Goal: Transaction & Acquisition: Purchase product/service

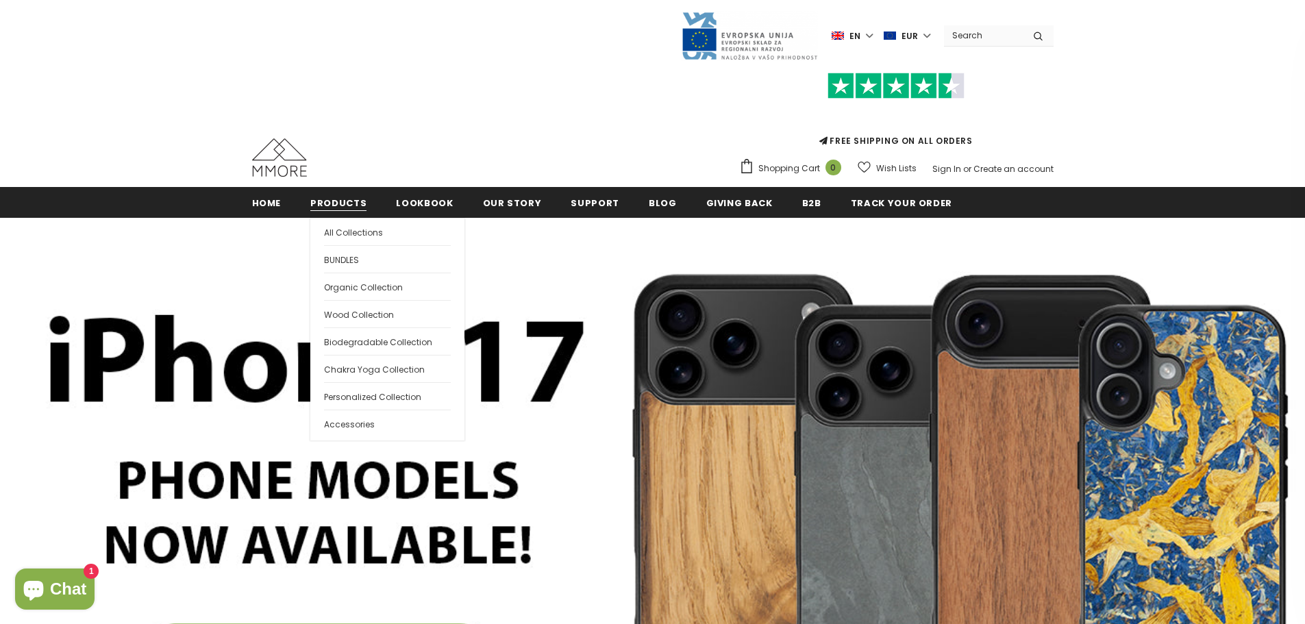
click at [335, 202] on span "Products" at bounding box center [338, 203] width 56 height 13
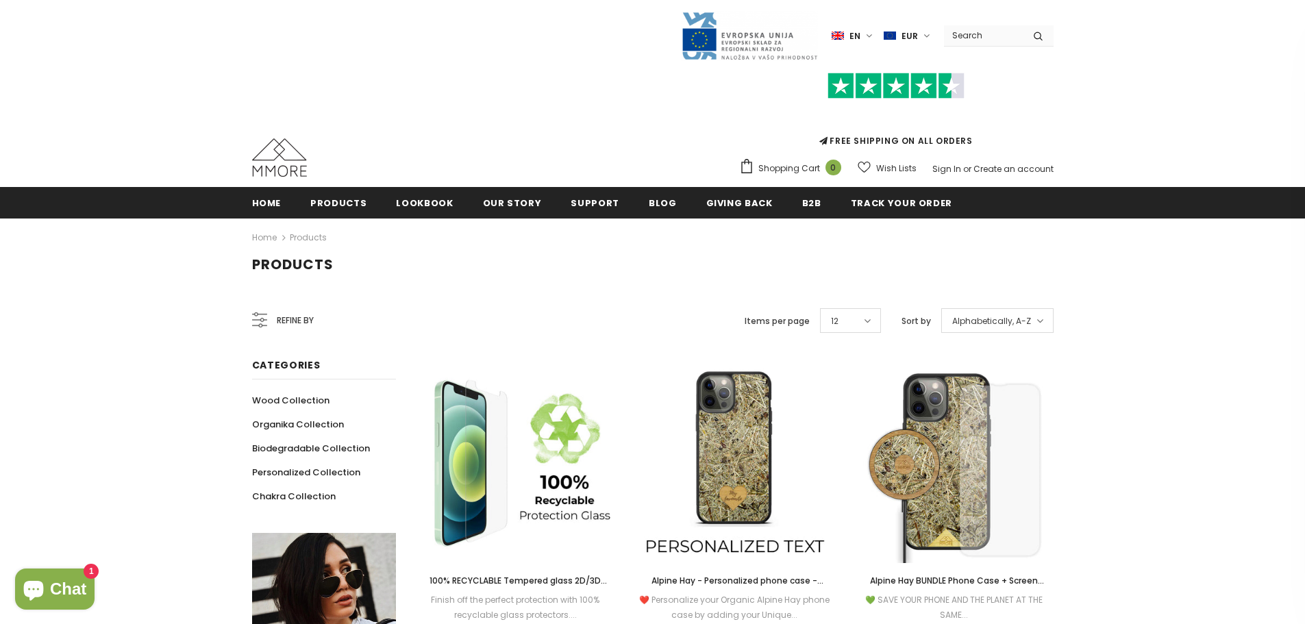
click at [975, 37] on input "Search Site" at bounding box center [983, 35] width 79 height 20
type input "iphone 17"
click at [1023, 25] on button "submit" at bounding box center [1038, 35] width 31 height 21
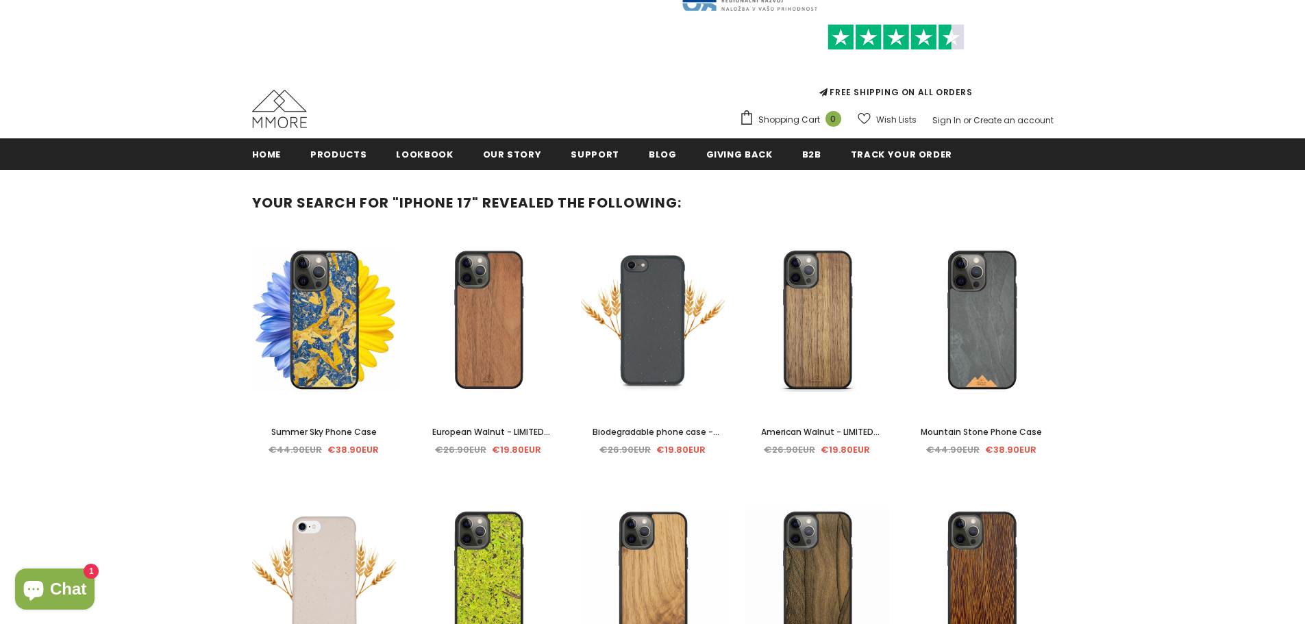
scroll to position [202, 0]
